Goal: Book appointment/travel/reservation

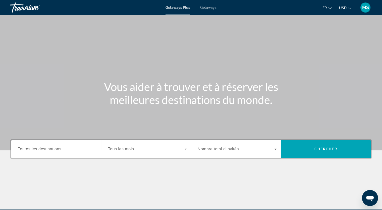
click at [28, 147] on input "Destination Toutes les destinations" at bounding box center [57, 150] width 79 height 6
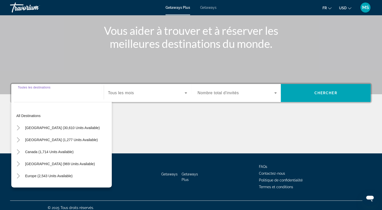
scroll to position [61, 0]
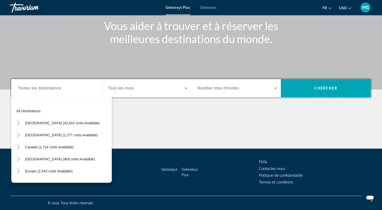
click at [37, 93] on div "Search widget" at bounding box center [57, 88] width 79 height 14
click at [28, 83] on div "Destination Toutes les destinations" at bounding box center [57, 88] width 79 height 14
click at [150, 93] on div "Search widget" at bounding box center [147, 88] width 79 height 14
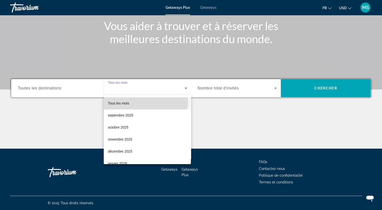
click at [142, 100] on mat-option "Tous les mois" at bounding box center [147, 103] width 87 height 12
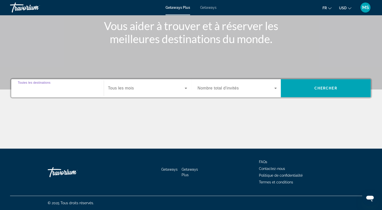
click at [64, 89] on input "Destination Toutes les destinations" at bounding box center [57, 89] width 79 height 6
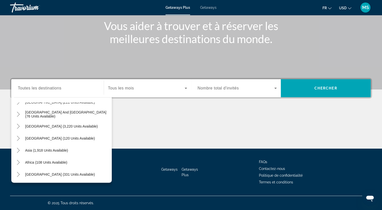
scroll to position [81, 0]
click at [78, 146] on div "Asia (1,918 units available)" at bounding box center [63, 150] width 98 height 12
click at [64, 147] on span "Search widget" at bounding box center [47, 150] width 48 height 12
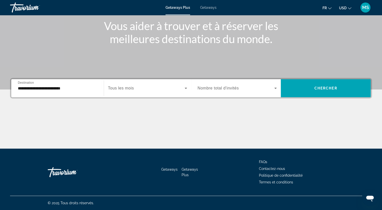
click at [65, 93] on div "**********" at bounding box center [57, 88] width 79 height 14
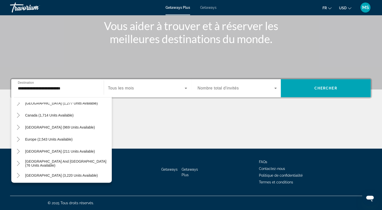
scroll to position [30, 0]
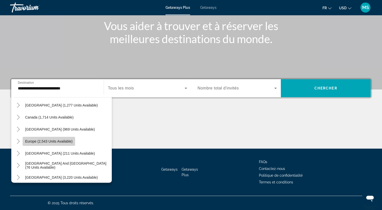
click at [63, 140] on span "Europe (2,543 units available)" at bounding box center [48, 142] width 47 height 4
type input "**********"
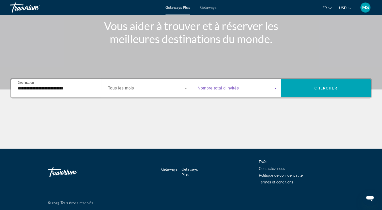
click at [270, 88] on span "Search widget" at bounding box center [236, 88] width 77 height 6
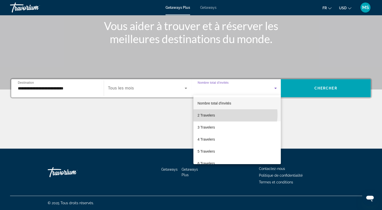
click at [229, 115] on mat-option "2 Travelers" at bounding box center [236, 115] width 87 height 12
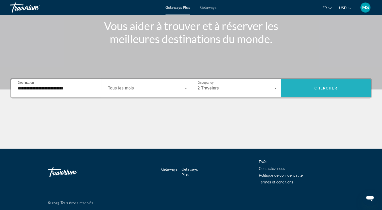
click at [329, 86] on span "Search widget" at bounding box center [326, 88] width 90 height 12
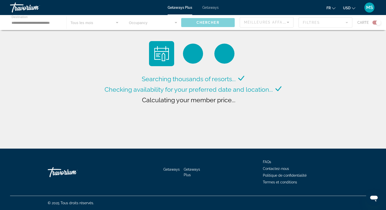
click at [351, 6] on button "USD USD ($) MXN (Mex$) CAD (Can$) GBP (£) EUR (€) AUD (A$) NZD (NZ$) CNY (CN¥)" at bounding box center [349, 7] width 12 height 7
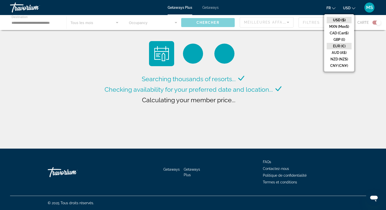
click at [344, 43] on button "EUR (€)" at bounding box center [338, 46] width 25 height 7
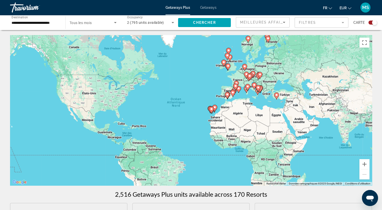
click at [276, 95] on image "Main content" at bounding box center [276, 95] width 3 height 3
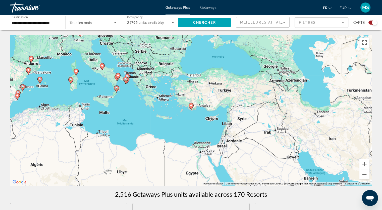
click at [191, 109] on icon "Main content" at bounding box center [190, 106] width 5 height 7
type input "**********"
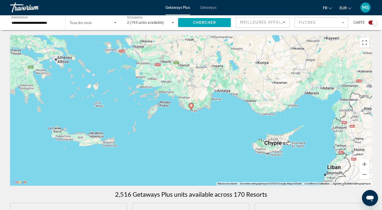
click at [191, 109] on icon "Main content" at bounding box center [190, 106] width 5 height 7
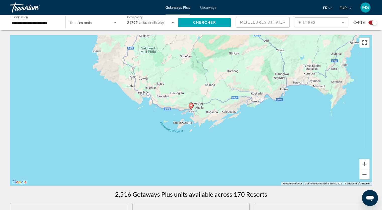
click at [190, 105] on image "Main content" at bounding box center [190, 105] width 3 height 3
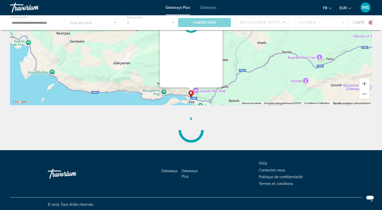
scroll to position [82, 0]
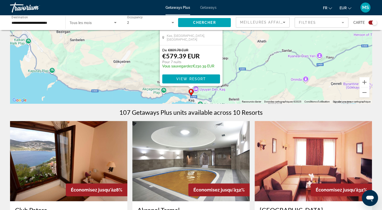
click at [269, 110] on div "107 Getaways Plus units available across 10 Resorts" at bounding box center [191, 113] width 362 height 8
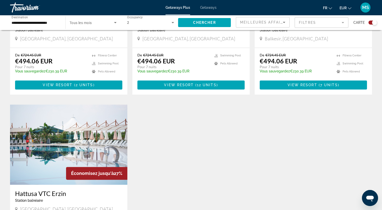
scroll to position [617, 0]
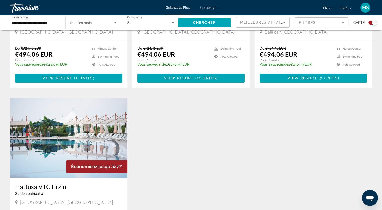
click at [270, 17] on div "Meilleures affaires" at bounding box center [262, 24] width 45 height 14
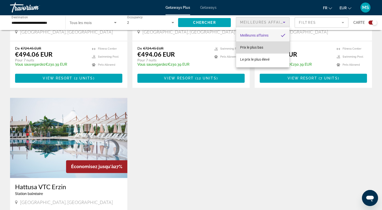
click at [268, 45] on mat-option "Prix ​​le plus bas" at bounding box center [262, 47] width 53 height 12
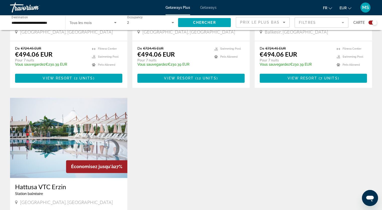
click at [306, 20] on mat-form-field "Filtres" at bounding box center [321, 22] width 54 height 11
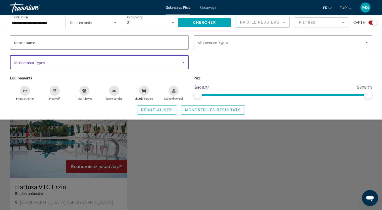
click at [114, 62] on span "Search widget" at bounding box center [98, 62] width 168 height 6
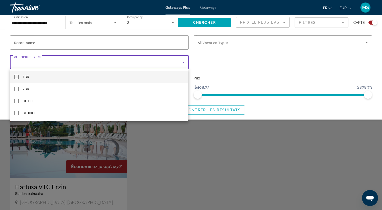
click at [103, 37] on div at bounding box center [191, 105] width 382 height 210
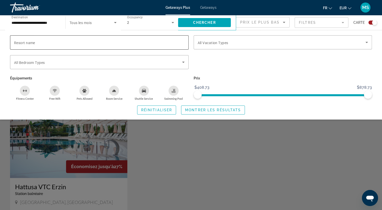
click at [103, 37] on div "Search widget" at bounding box center [99, 42] width 170 height 14
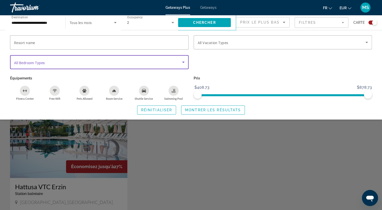
click at [109, 60] on span "Search widget" at bounding box center [98, 62] width 168 height 6
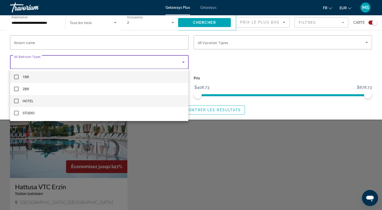
click at [59, 103] on mat-option "HOTEL" at bounding box center [99, 101] width 178 height 12
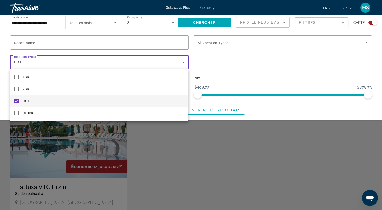
click at [219, 132] on div at bounding box center [191, 105] width 382 height 210
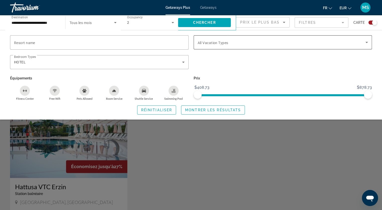
click at [275, 36] on div "Search widget" at bounding box center [283, 42] width 170 height 14
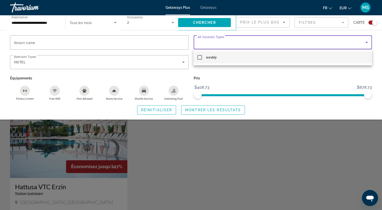
click at [225, 109] on div at bounding box center [191, 105] width 382 height 210
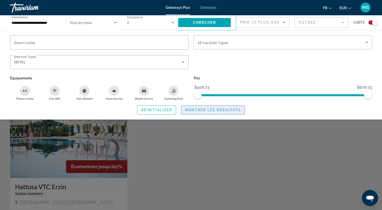
click at [225, 109] on span "Montrer les résultats" at bounding box center [213, 110] width 56 height 4
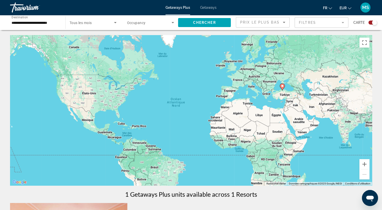
click at [284, 87] on icon "Main content" at bounding box center [282, 87] width 5 height 7
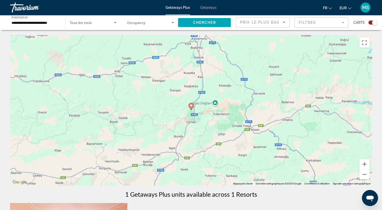
click at [191, 111] on div "Pour activer le glissement avec le clavier, appuyez sur Alt+Entrée. Une fois ce…" at bounding box center [191, 110] width 362 height 151
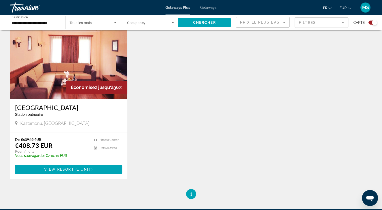
scroll to position [187, 0]
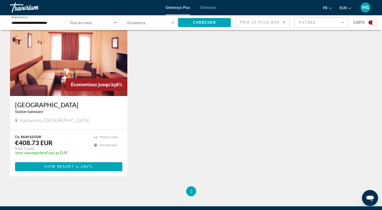
click at [208, 10] on div "Getaways Plus Getaways fr English Español Français Italiano Português русский E…" at bounding box center [191, 7] width 382 height 13
click at [208, 5] on div "Getaways Plus Getaways fr English Español Français Italiano Português русский E…" at bounding box center [191, 7] width 382 height 13
click at [182, 9] on span "Getaways Plus" at bounding box center [177, 8] width 25 height 4
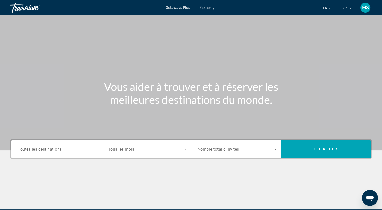
click at [57, 153] on div "Search widget" at bounding box center [57, 149] width 79 height 14
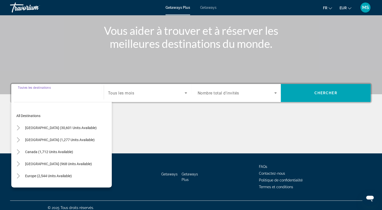
scroll to position [61, 0]
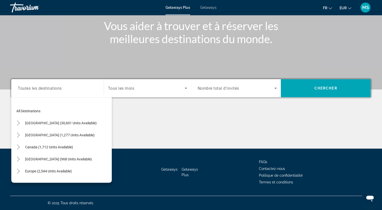
click at [81, 172] on div "Europe (2,544 units available)" at bounding box center [63, 171] width 98 height 12
click at [62, 171] on span "Europe (2,544 units available)" at bounding box center [48, 171] width 47 height 4
type input "**********"
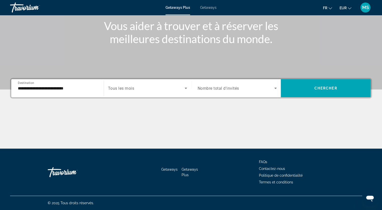
click at [270, 85] on div "Search widget" at bounding box center [237, 88] width 79 height 14
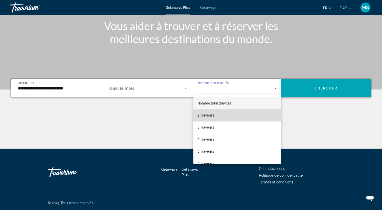
click at [238, 117] on mat-option "2 Travelers" at bounding box center [236, 115] width 87 height 12
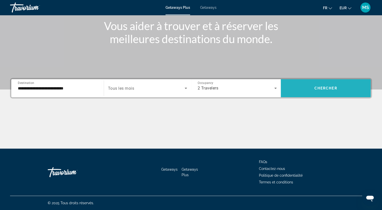
click at [323, 86] on span "Chercher" at bounding box center [325, 88] width 23 height 4
